Goal: Check status: Check status

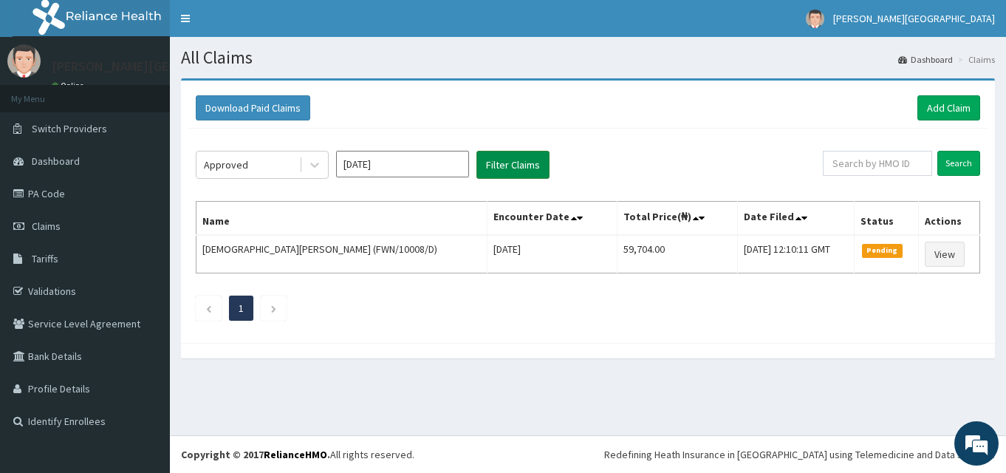
click at [513, 163] on button "Filter Claims" at bounding box center [512, 165] width 73 height 28
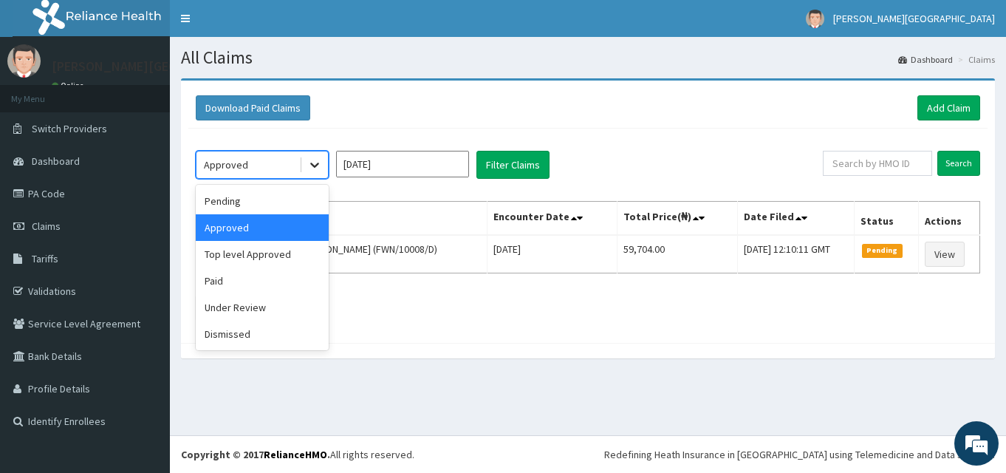
click at [319, 168] on icon at bounding box center [314, 164] width 15 height 15
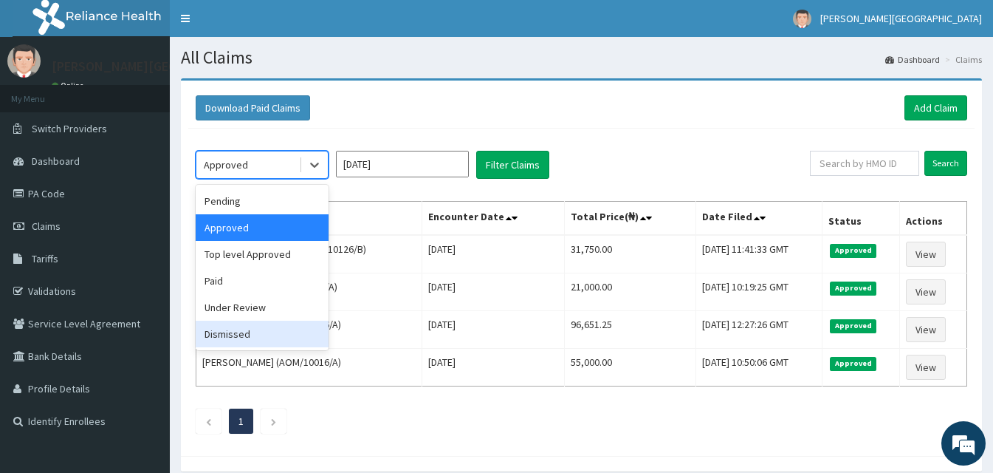
click at [372, 410] on ul "1" at bounding box center [582, 420] width 772 height 25
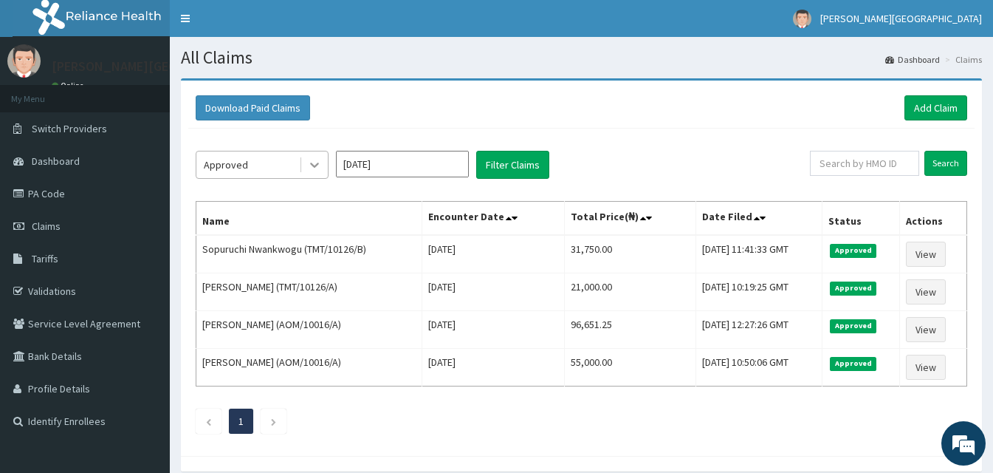
click at [320, 162] on icon at bounding box center [314, 164] width 15 height 15
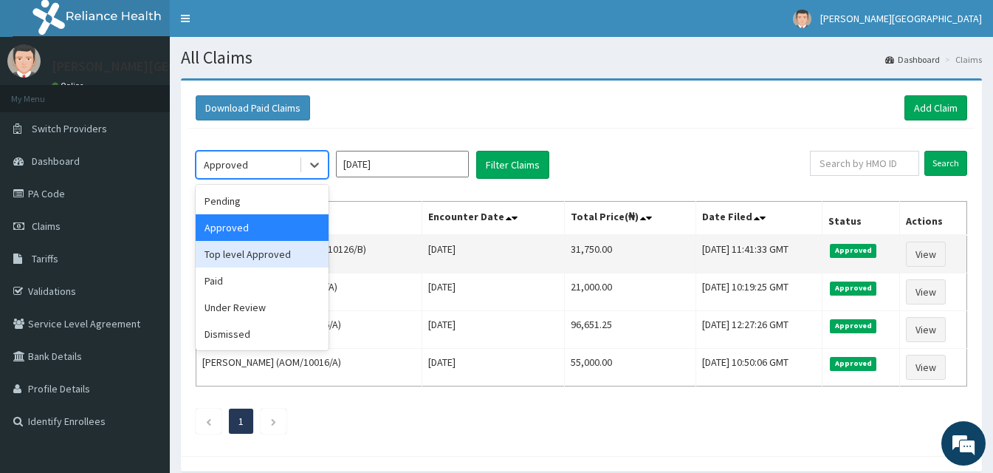
drag, startPoint x: 291, startPoint y: 253, endPoint x: 317, endPoint y: 243, distance: 27.8
click at [292, 253] on div "Top level Approved" at bounding box center [262, 254] width 133 height 27
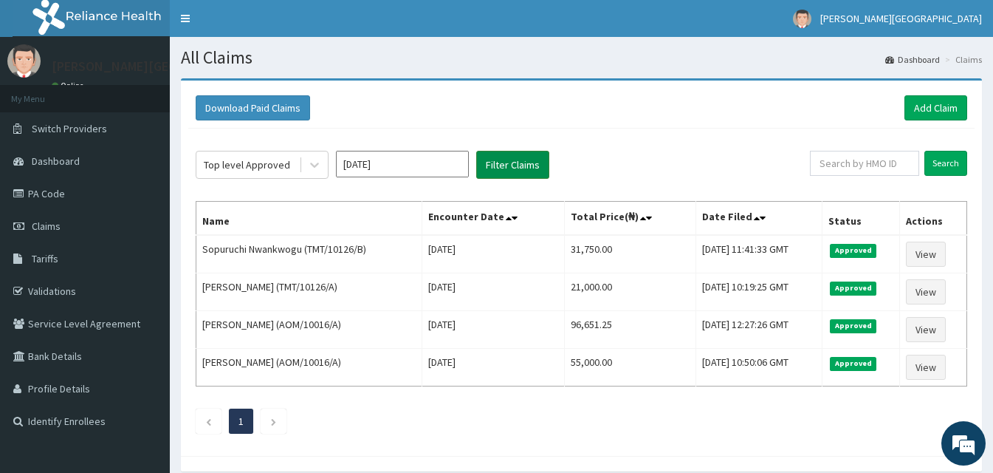
click at [490, 168] on button "Filter Claims" at bounding box center [512, 165] width 73 height 28
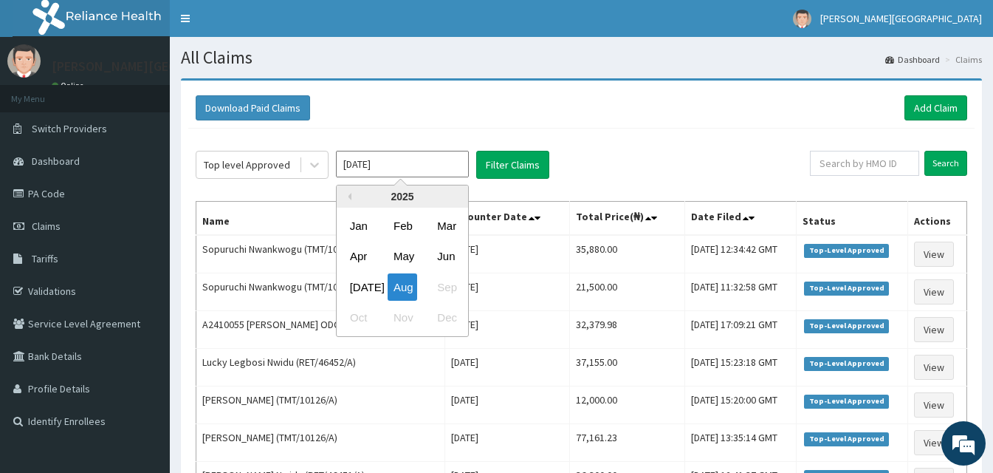
click at [375, 170] on input "[DATE]" at bounding box center [402, 164] width 133 height 27
click at [367, 287] on div "Jul" at bounding box center [359, 286] width 30 height 27
type input "Jul 2025"
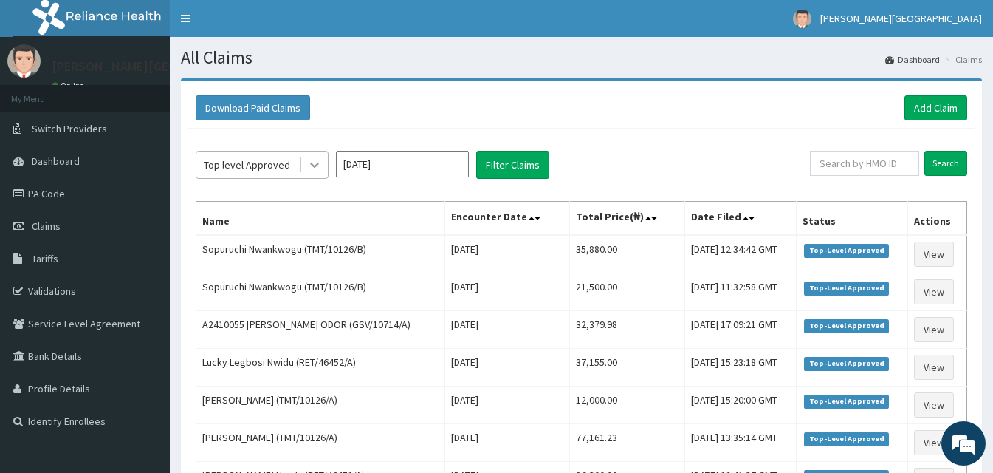
click at [319, 157] on icon at bounding box center [314, 164] width 15 height 15
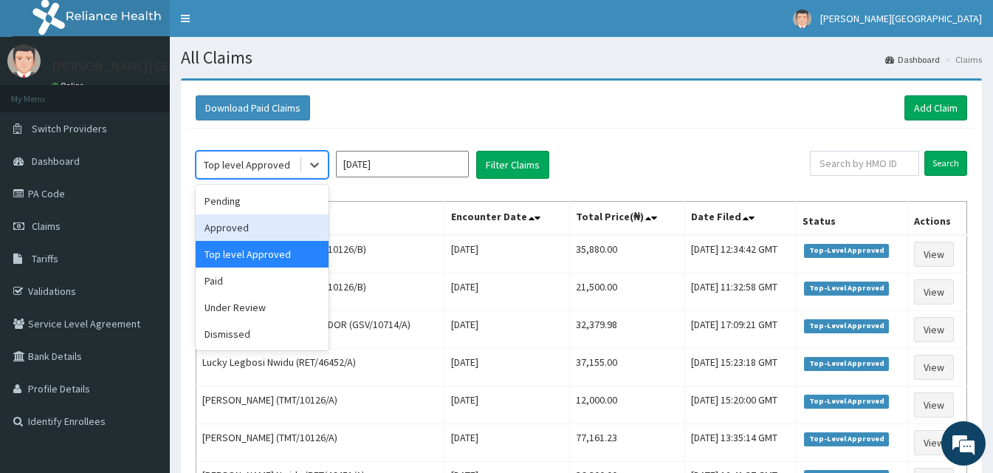
click at [302, 217] on div "Approved" at bounding box center [262, 227] width 133 height 27
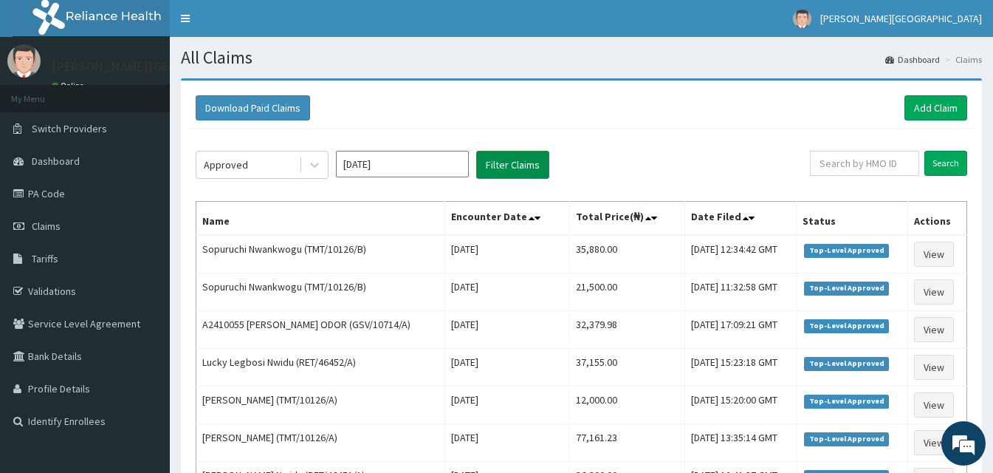
click at [527, 157] on button "Filter Claims" at bounding box center [512, 165] width 73 height 28
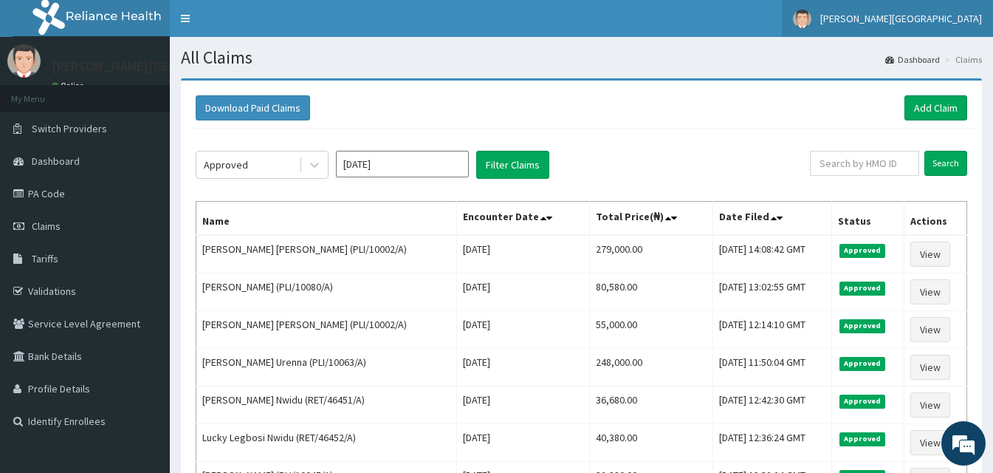
click at [942, 18] on span "Bonita Hospital" at bounding box center [902, 18] width 162 height 13
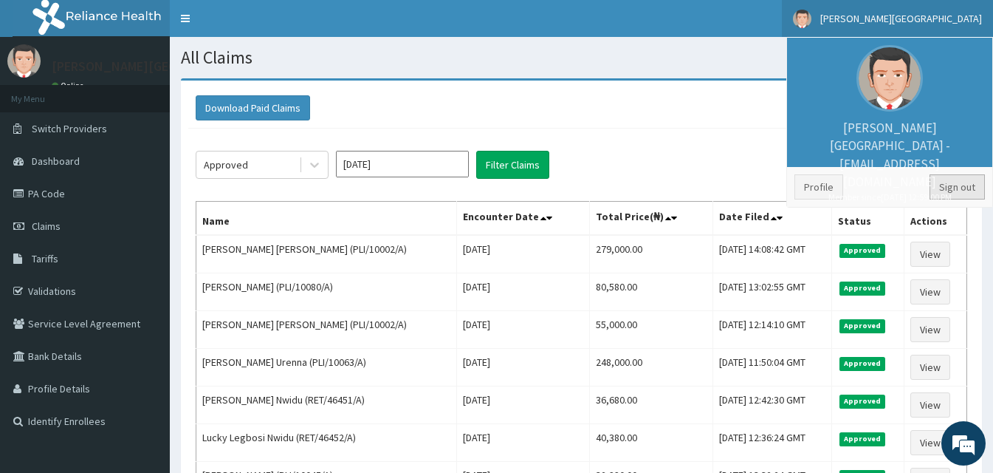
click at [952, 182] on link "Sign out" at bounding box center [957, 186] width 55 height 25
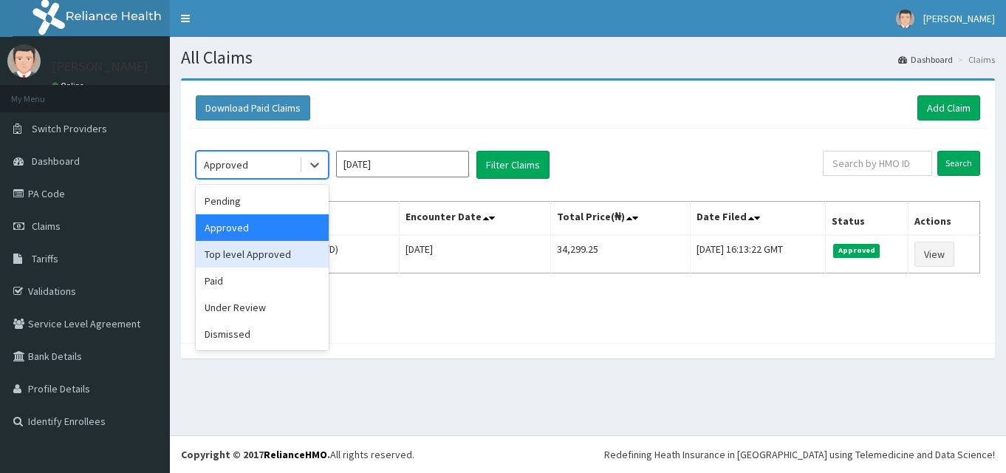
click at [293, 258] on div "Top level Approved" at bounding box center [262, 254] width 133 height 27
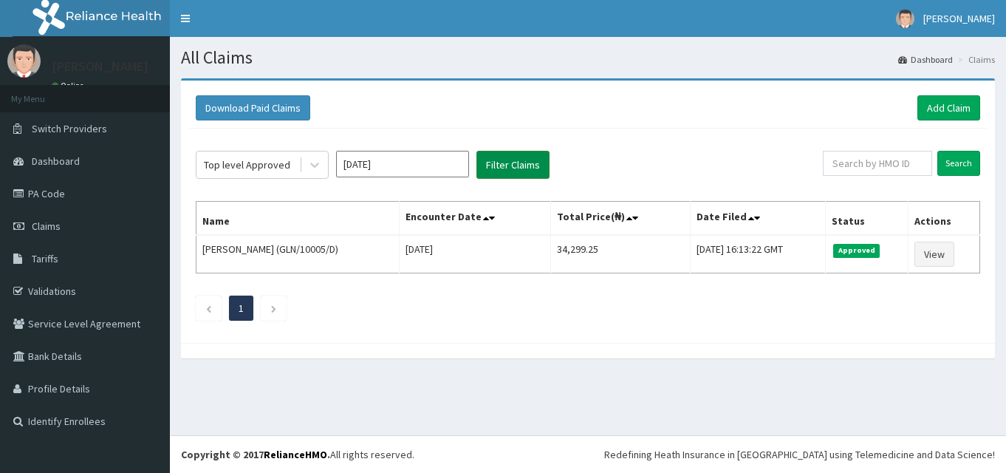
click at [503, 160] on button "Filter Claims" at bounding box center [512, 165] width 73 height 28
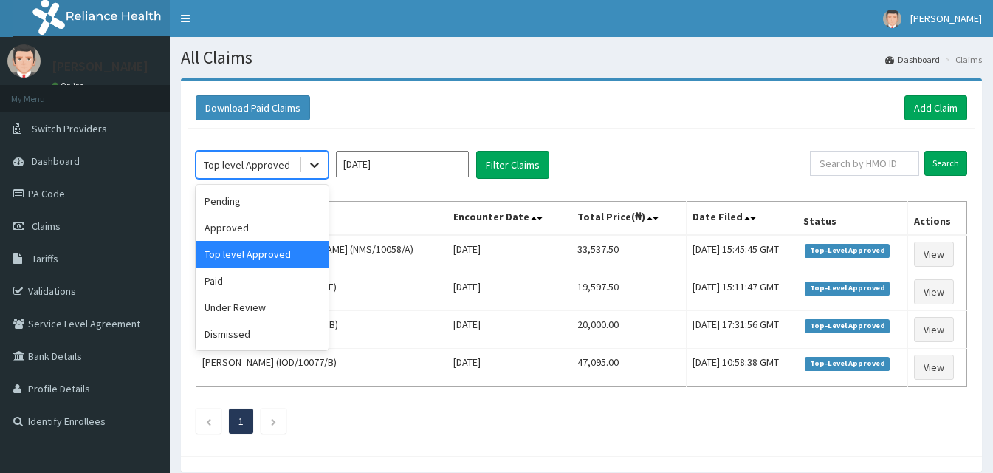
click at [318, 171] on icon at bounding box center [314, 164] width 15 height 15
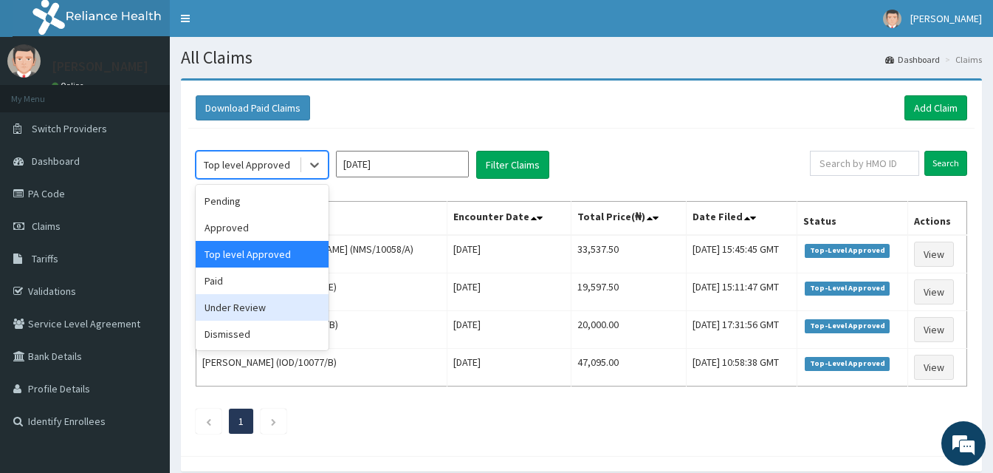
click at [273, 307] on div "Under Review" at bounding box center [262, 307] width 133 height 27
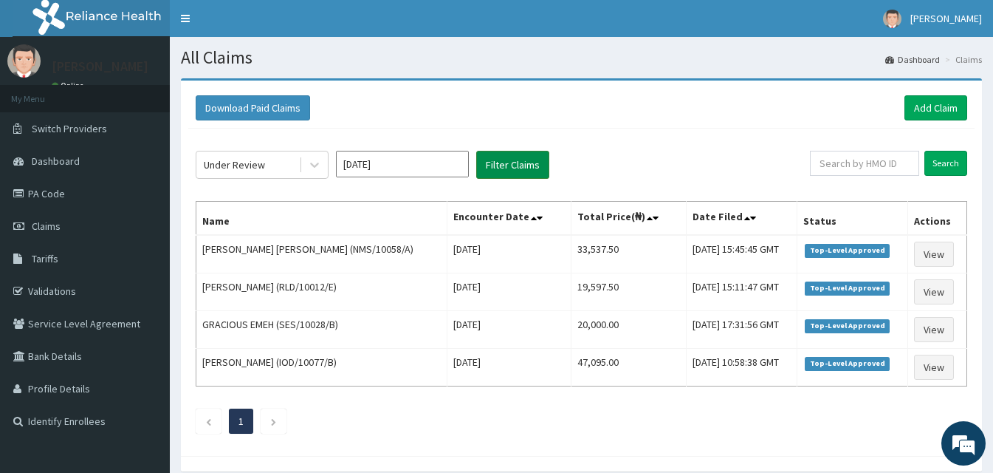
click at [500, 165] on button "Filter Claims" at bounding box center [512, 165] width 73 height 28
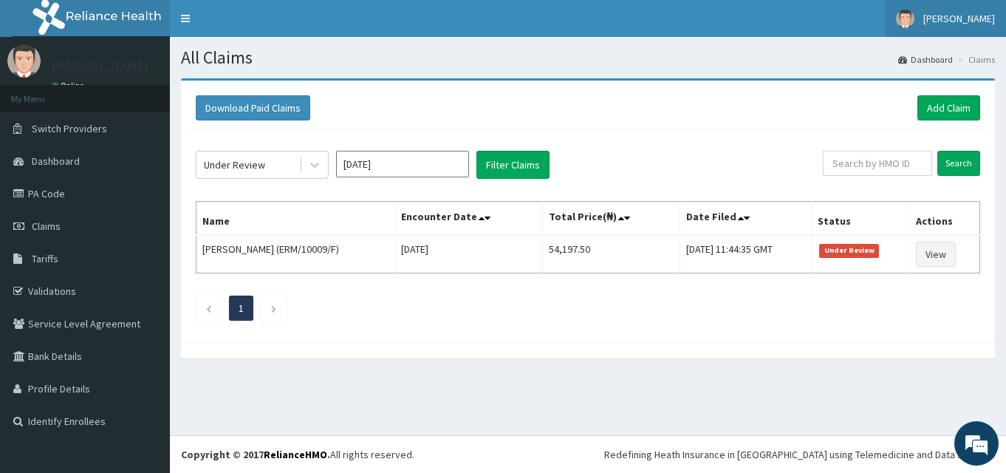
click at [951, 21] on span "[PERSON_NAME]" at bounding box center [959, 18] width 72 height 13
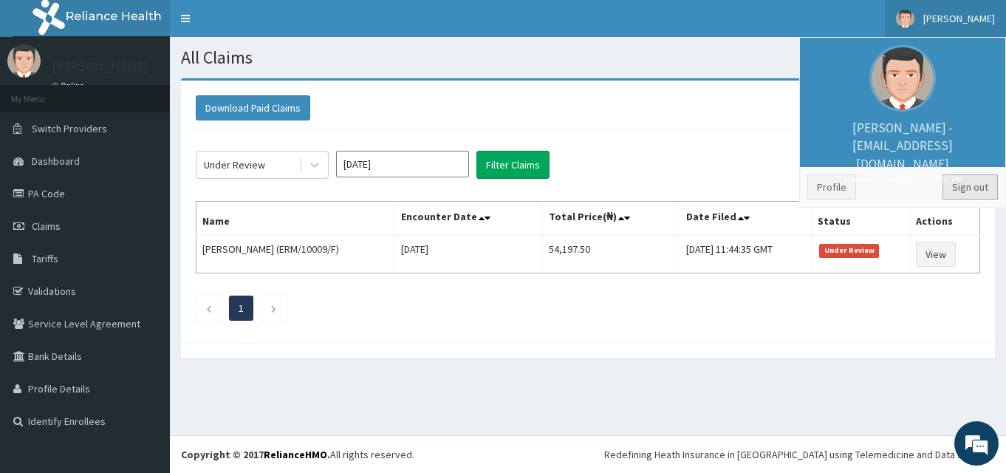
click at [968, 188] on link "Sign out" at bounding box center [969, 186] width 55 height 25
